Goal: Task Accomplishment & Management: Manage account settings

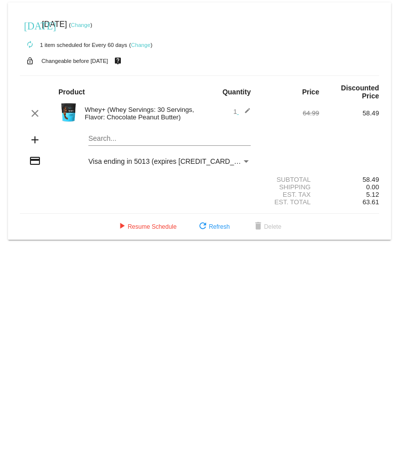
click at [145, 45] on link "Change" at bounding box center [140, 45] width 19 height 6
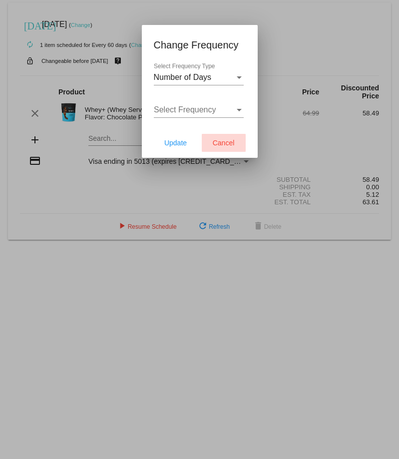
click at [230, 144] on span "Cancel" at bounding box center [224, 143] width 22 height 8
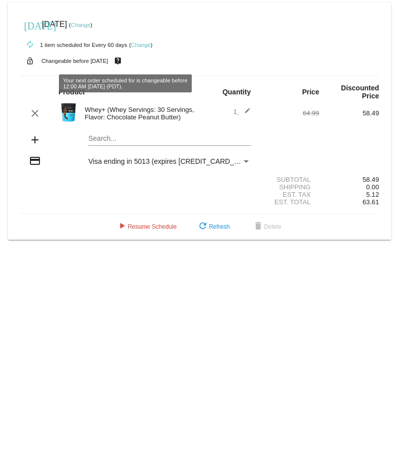
click at [124, 62] on mat-icon "live_help" at bounding box center [118, 60] width 12 height 13
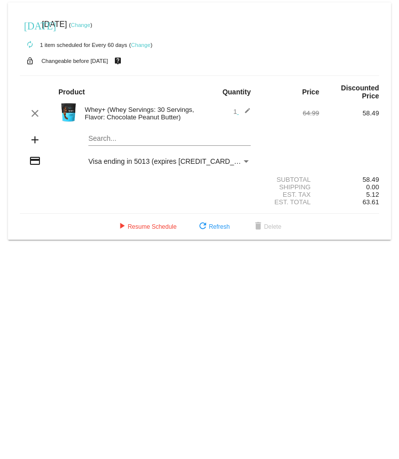
click at [138, 44] on link "Change" at bounding box center [140, 45] width 19 height 6
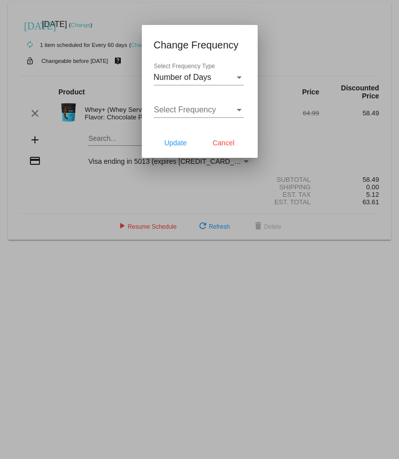
click at [333, 286] on div at bounding box center [199, 229] width 399 height 459
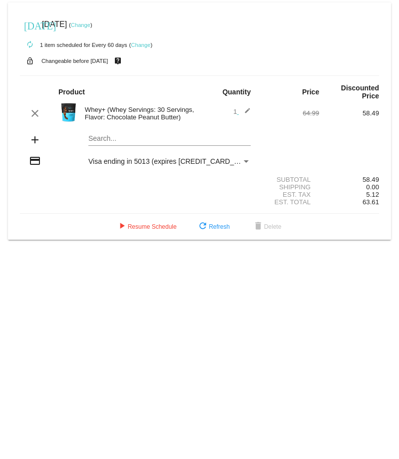
click at [145, 45] on link "Change" at bounding box center [140, 45] width 19 height 6
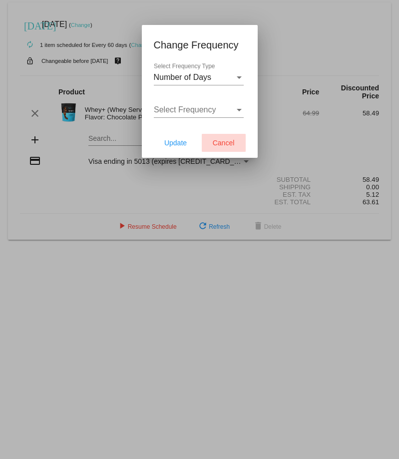
click at [229, 144] on span "Cancel" at bounding box center [224, 143] width 22 height 8
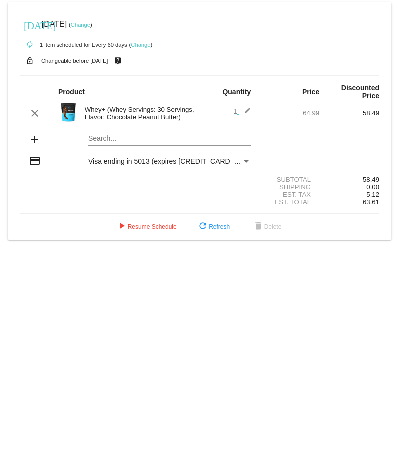
click at [90, 25] on link "Change" at bounding box center [80, 25] width 19 height 6
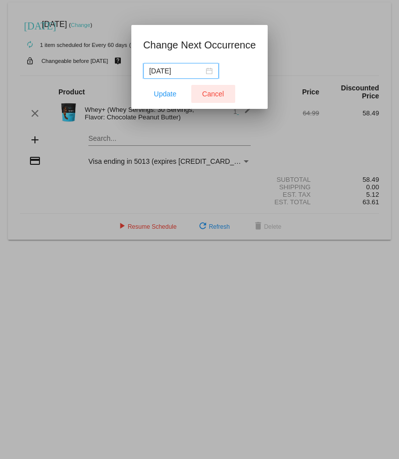
click at [222, 94] on span "Cancel" at bounding box center [213, 94] width 22 height 8
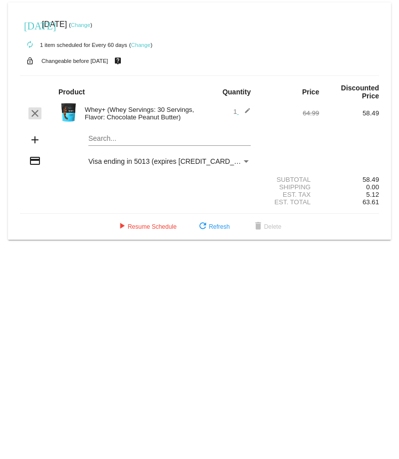
click at [36, 114] on mat-icon "clear" at bounding box center [35, 113] width 12 height 12
